Goal: Task Accomplishment & Management: Use online tool/utility

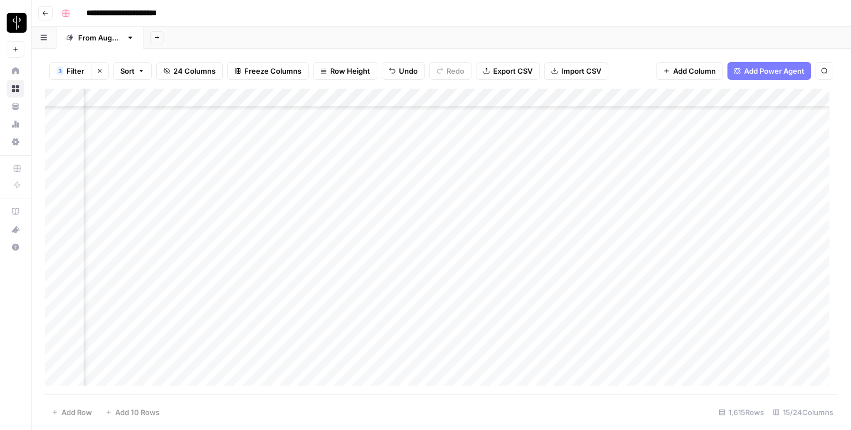
scroll to position [343, 710]
click at [147, 148] on div "Add Column" at bounding box center [441, 241] width 792 height 305
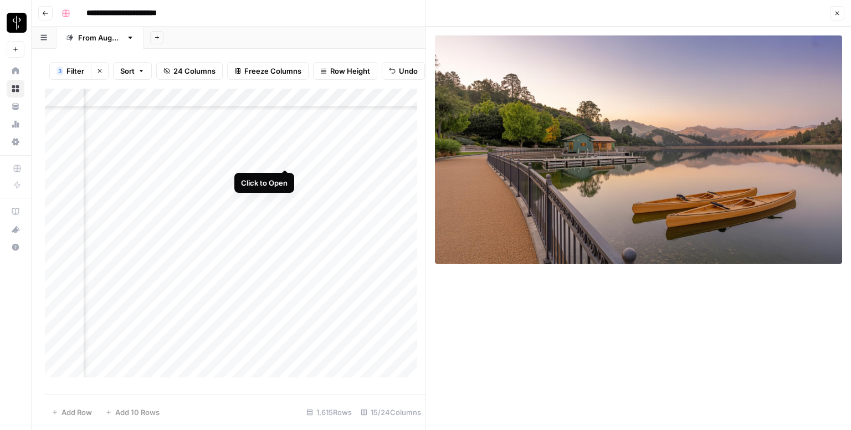
click at [281, 160] on div "Add Column" at bounding box center [235, 237] width 380 height 297
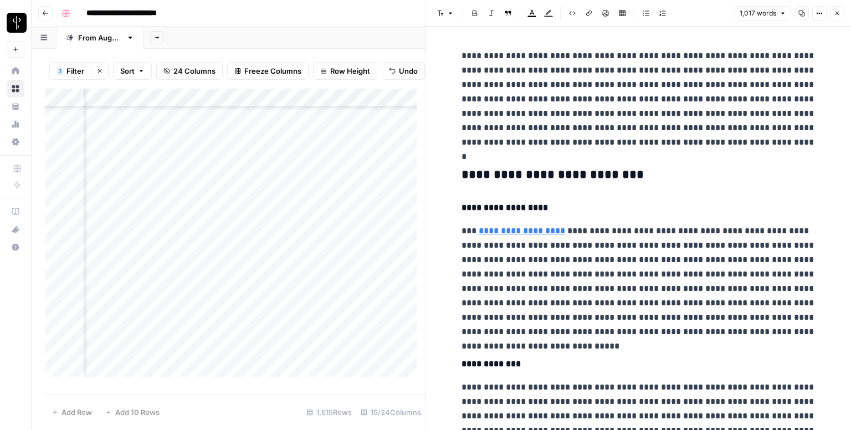
click at [565, 171] on h3 "**********" at bounding box center [638, 175] width 354 height 16
click at [437, 15] on icon "button" at bounding box center [440, 13] width 7 height 7
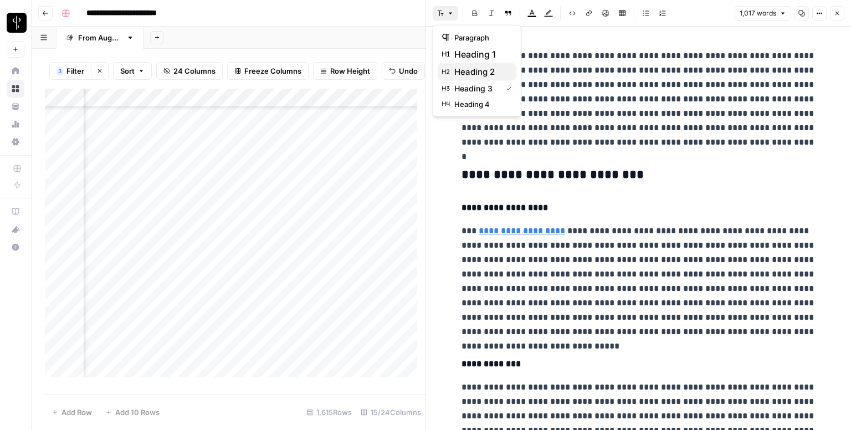
click at [457, 71] on span "heading 2" at bounding box center [480, 71] width 53 height 13
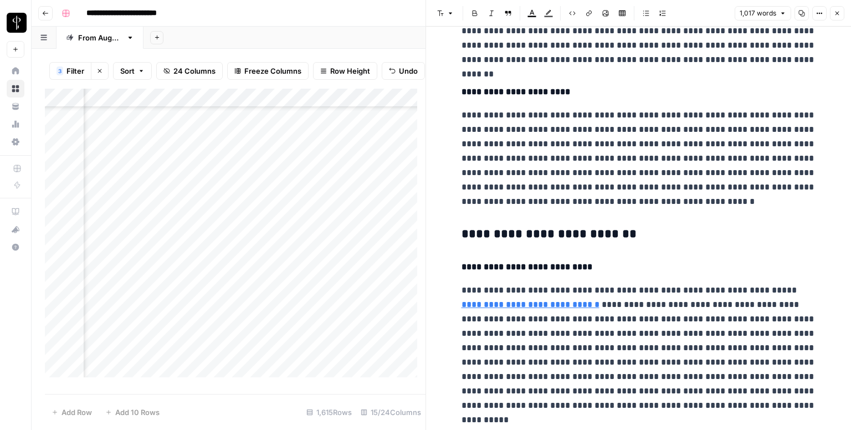
scroll to position [518, 0]
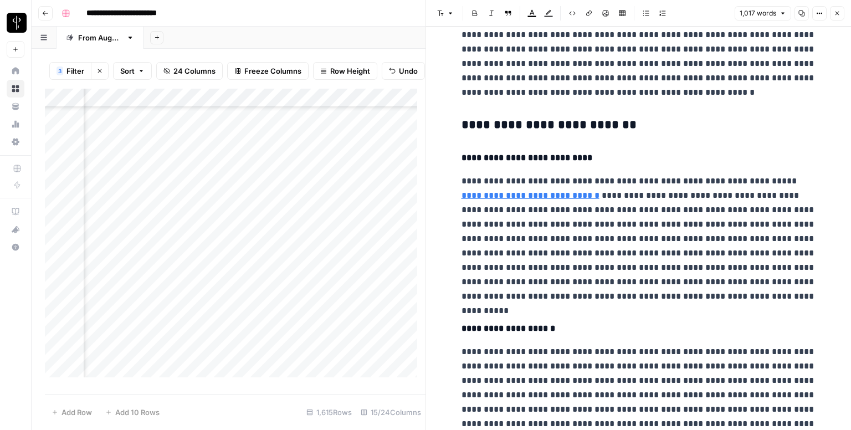
click at [506, 127] on h3 "**********" at bounding box center [638, 125] width 354 height 16
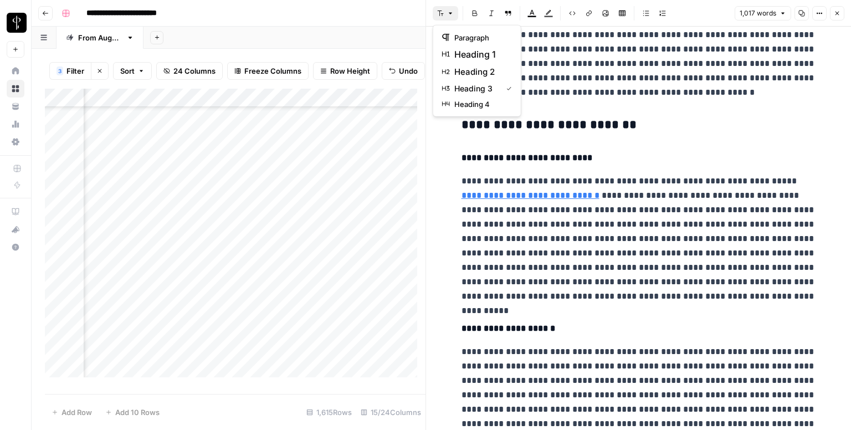
click at [442, 14] on icon "button" at bounding box center [440, 13] width 7 height 7
click at [464, 66] on span "heading 2" at bounding box center [480, 71] width 53 height 13
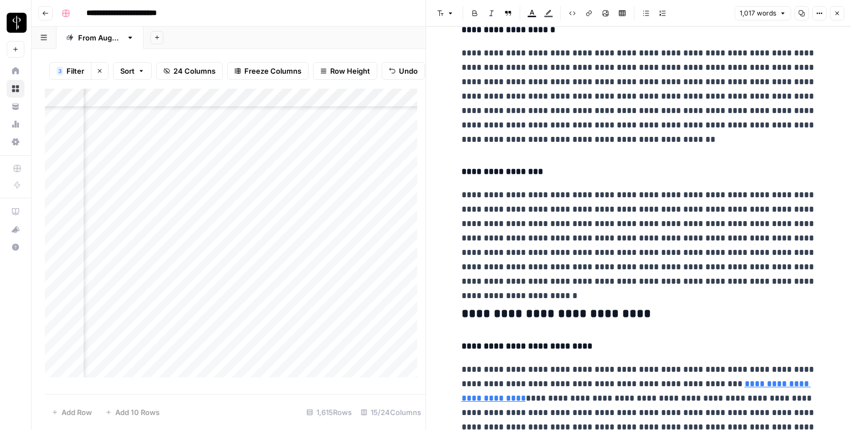
scroll to position [939, 0]
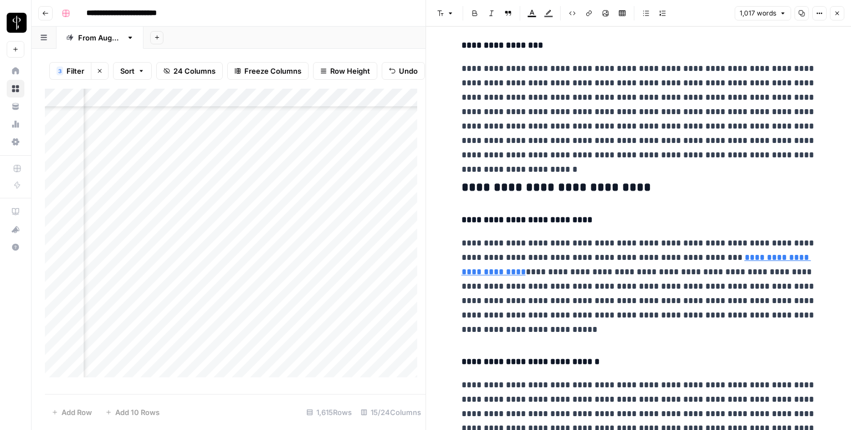
click at [488, 182] on h3 "**********" at bounding box center [638, 188] width 354 height 16
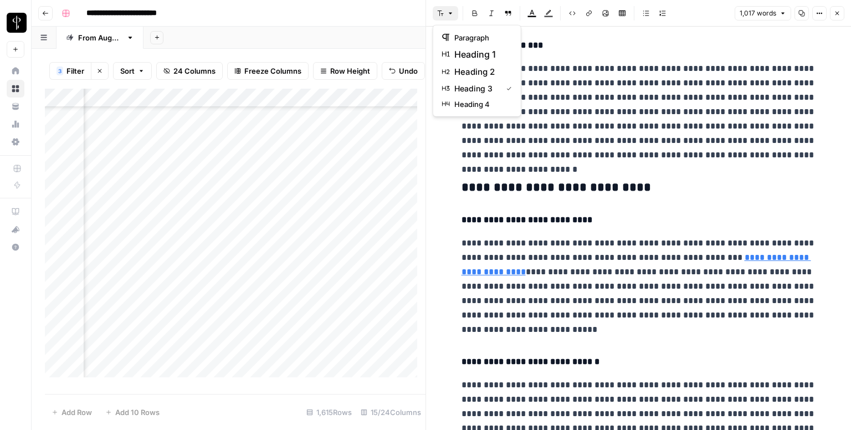
click at [443, 18] on button "Font style" at bounding box center [445, 13] width 25 height 14
click at [467, 74] on span "heading 2" at bounding box center [480, 71] width 53 height 13
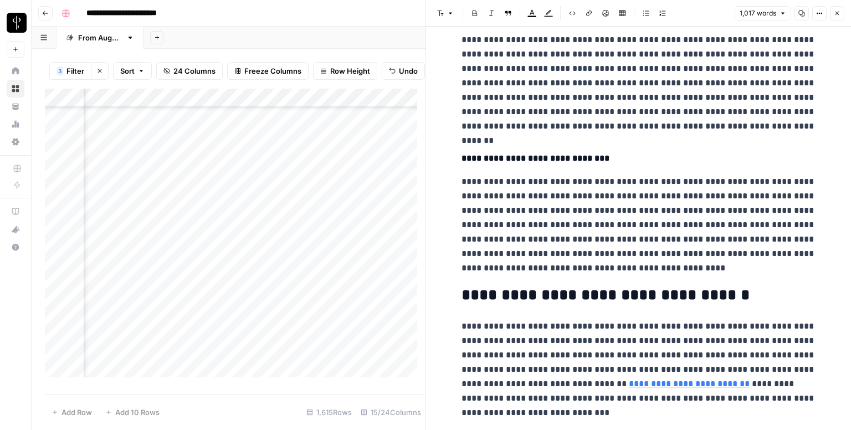
scroll to position [1294, 0]
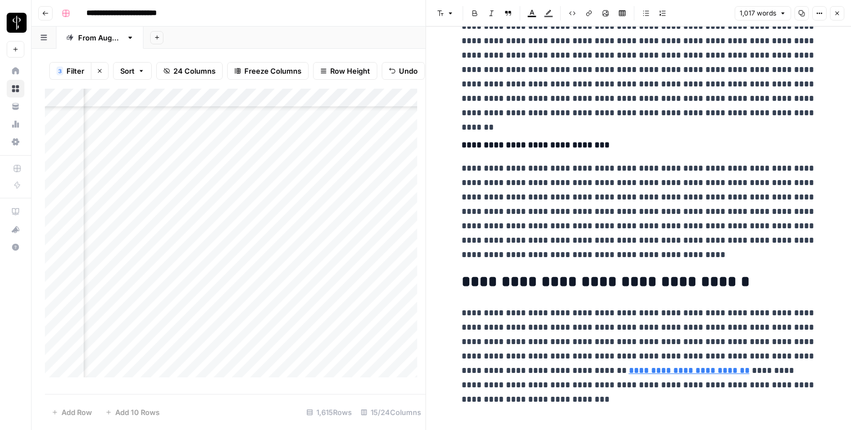
click at [837, 16] on icon "button" at bounding box center [836, 13] width 7 height 7
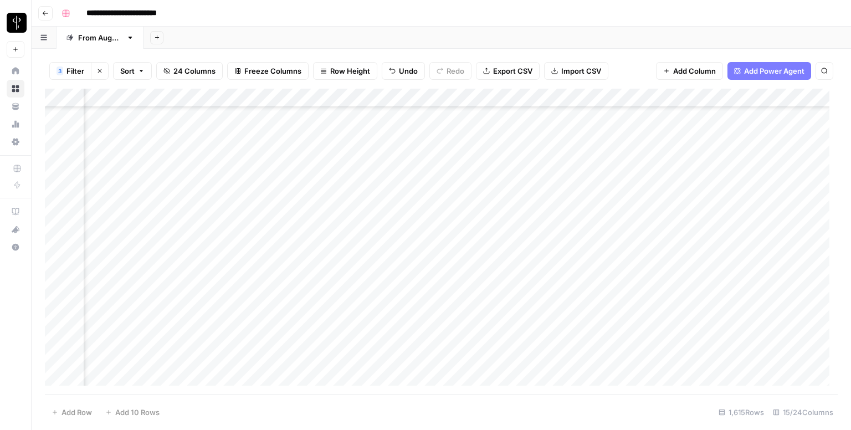
click at [447, 151] on div "Add Column" at bounding box center [441, 241] width 792 height 305
click at [474, 131] on div "Add Column" at bounding box center [441, 241] width 792 height 305
drag, startPoint x: 542, startPoint y: 140, endPoint x: 540, endPoint y: 147, distance: 7.3
click at [540, 147] on div "Add Column" at bounding box center [441, 241] width 792 height 305
